Goal: Find contact information: Obtain details needed to contact an individual or organization

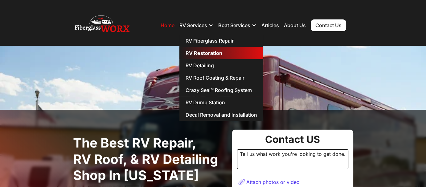
click at [207, 52] on link "RV Restoration" at bounding box center [221, 53] width 84 height 12
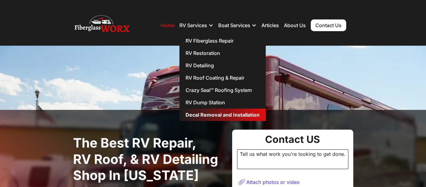
click at [211, 113] on link "Decal Removal and Installation" at bounding box center [222, 114] width 86 height 12
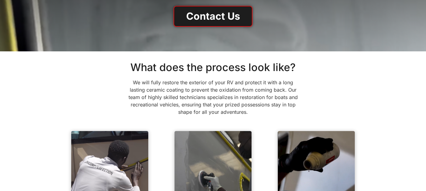
scroll to position [123, 0]
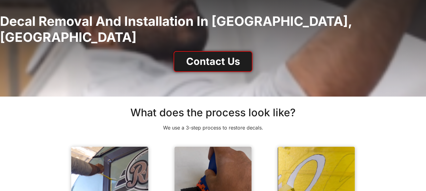
click at [425, 109] on html "Home RV Services RV Fiberglass Repair RV Restoration RV Detailing RV Roof Coati…" at bounding box center [213, 13] width 426 height 191
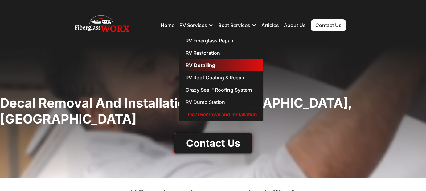
click at [204, 65] on link "RV Detailing" at bounding box center [221, 65] width 84 height 12
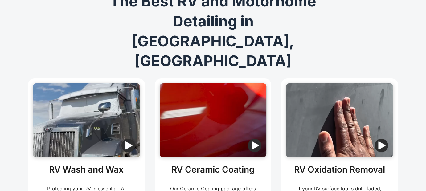
scroll to position [57, 0]
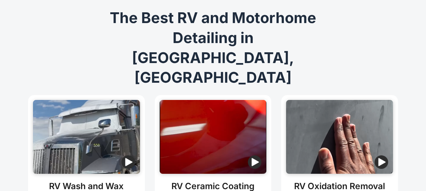
click at [252, 156] on img "button" at bounding box center [255, 163] width 14 height 14
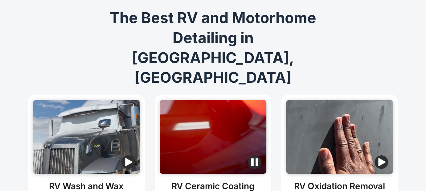
click at [383, 156] on img "button" at bounding box center [381, 163] width 14 height 14
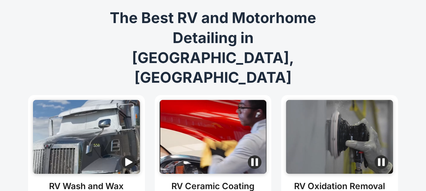
click at [257, 156] on img "button" at bounding box center [255, 163] width 14 height 14
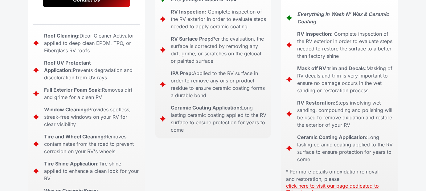
scroll to position [365, 0]
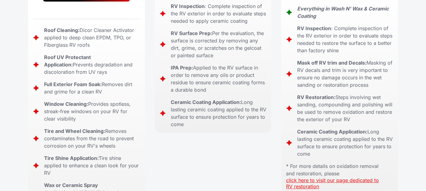
click at [353, 177] on link "click here to visit our page dedicated to RV restoration" at bounding box center [332, 183] width 93 height 12
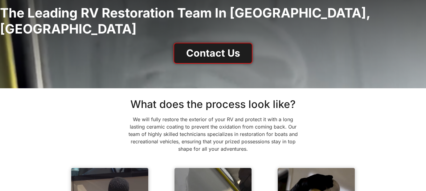
click at [425, 101] on html "Home RV Services RV Fiberglass Repair RV Restoration RV Detailing RV Roof Coati…" at bounding box center [213, 5] width 426 height 191
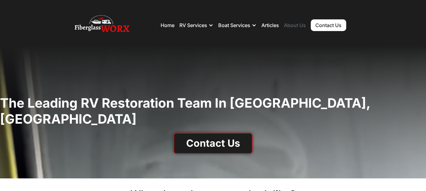
click at [295, 24] on link "About Us" at bounding box center [295, 25] width 22 height 6
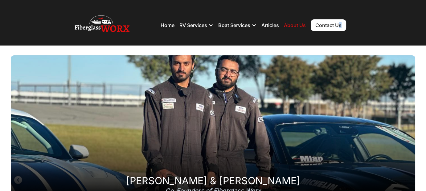
drag, startPoint x: 401, startPoint y: 21, endPoint x: 339, endPoint y: 25, distance: 61.7
click at [339, 25] on nav "Home RV Services RV Fiberglass Repair RV Restoration RV Detailing RV Roof Coati…" at bounding box center [212, 25] width 379 height 41
click at [339, 25] on link "Contact Us" at bounding box center [327, 25] width 35 height 12
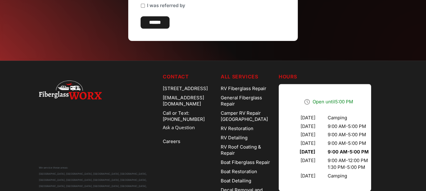
scroll to position [296, 0]
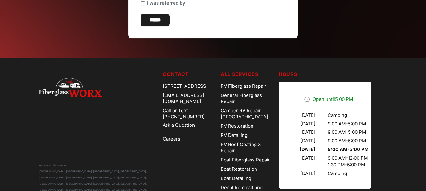
click at [406, 133] on footer "We service these areas: [GEOGRAPHIC_DATA], [GEOGRAPHIC_DATA], [GEOGRAPHIC_DATA]…" at bounding box center [213, 153] width 426 height 190
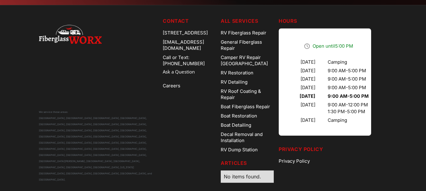
scroll to position [352, 0]
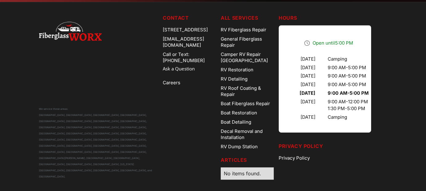
drag, startPoint x: 158, startPoint y: 28, endPoint x: 190, endPoint y: 34, distance: 32.6
click at [190, 34] on div "[STREET_ADDRESS]" at bounding box center [189, 29] width 53 height 9
copy div "[STREET_ADDRESS]"
click at [131, 74] on div "We service these areas: [GEOGRAPHIC_DATA], [GEOGRAPHIC_DATA], [GEOGRAPHIC_DATA]…" at bounding box center [98, 97] width 119 height 166
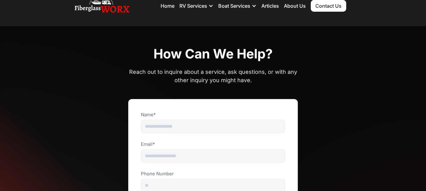
scroll to position [0, 0]
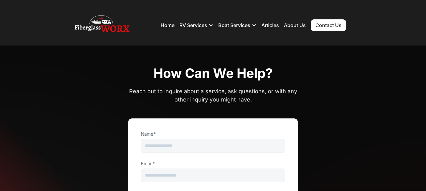
drag, startPoint x: 282, startPoint y: 55, endPoint x: 296, endPoint y: 51, distance: 15.3
